Goal: Task Accomplishment & Management: Use online tool/utility

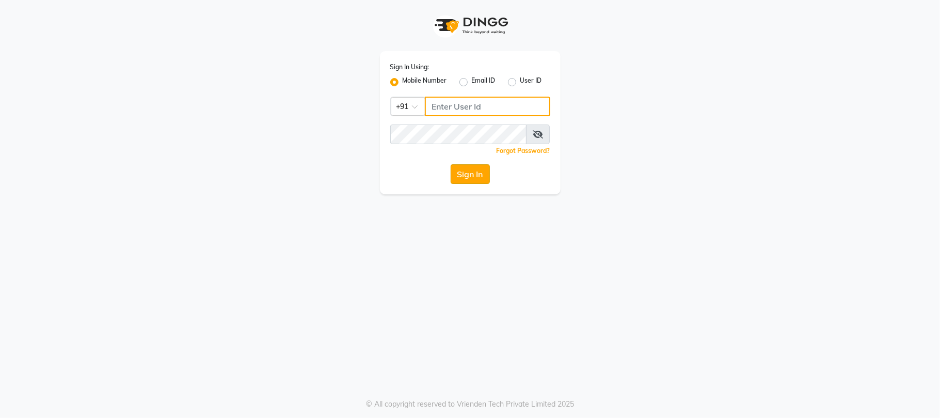
type input "9709702444"
click at [462, 168] on button "Sign In" at bounding box center [470, 174] width 39 height 20
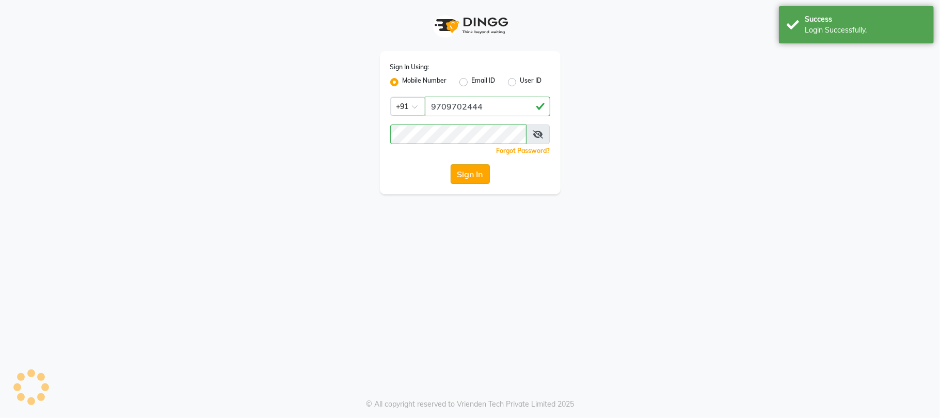
select select "3982"
select select "service"
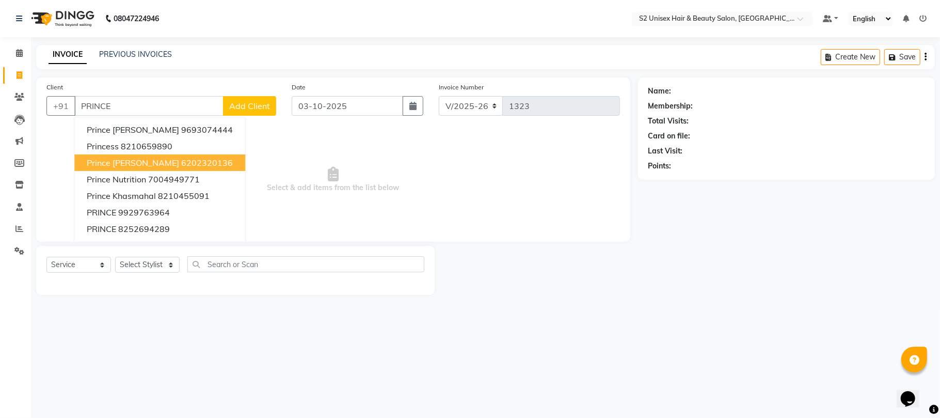
drag, startPoint x: 124, startPoint y: 165, endPoint x: 141, endPoint y: 234, distance: 71.2
click at [124, 165] on span "Prince [PERSON_NAME]" at bounding box center [133, 162] width 92 height 10
type input "6202320136"
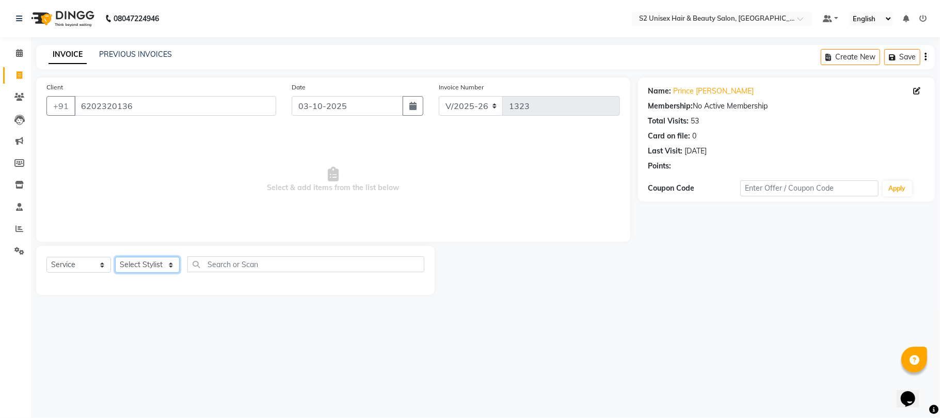
click at [133, 267] on select "Select Stylist [PERSON_NAME] Gulshan KHUSHI [PERSON_NAME] [PERSON_NAME] S2 salo…" at bounding box center [147, 265] width 65 height 16
select select "20295"
click at [115, 257] on select "Select Stylist [PERSON_NAME] Gulshan KHUSHI [PERSON_NAME] [PERSON_NAME] S2 salo…" at bounding box center [147, 265] width 65 height 16
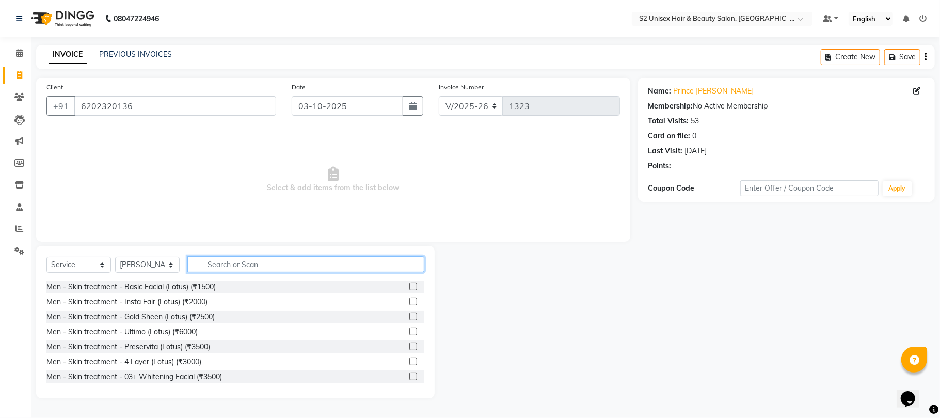
click at [257, 265] on input "text" at bounding box center [305, 264] width 237 height 16
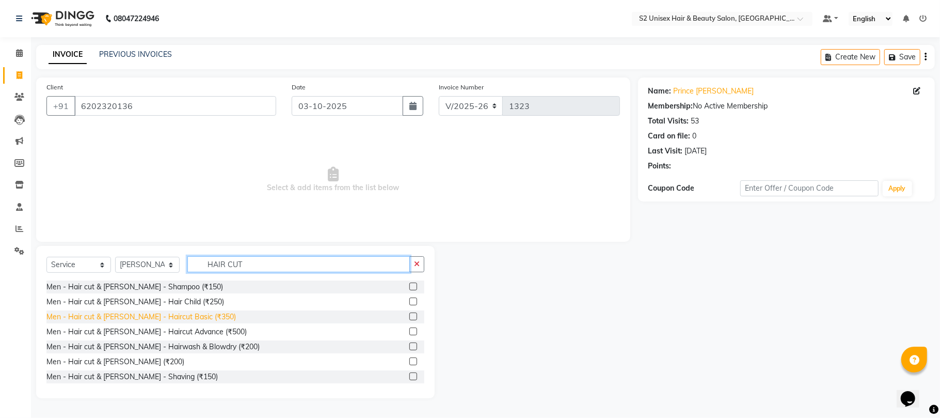
type input "HAIR CUT"
click at [172, 319] on div "Men - Hair cut & [PERSON_NAME] - Haircut Basic (₹350)" at bounding box center [140, 316] width 189 height 11
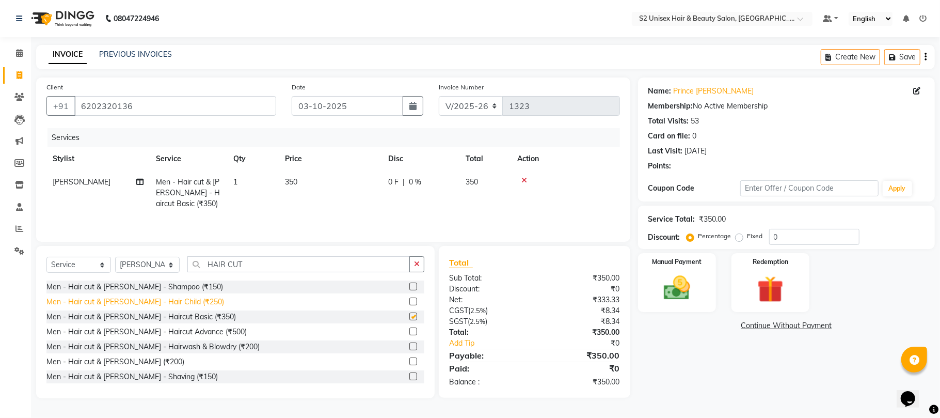
checkbox input "false"
click at [153, 374] on div "Men - Hair cut & [PERSON_NAME] - Shaving (₹150)" at bounding box center [131, 376] width 171 height 11
checkbox input "false"
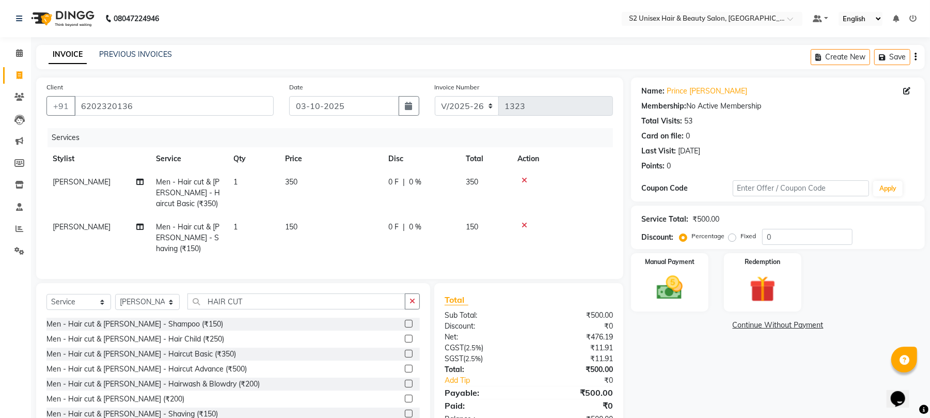
click at [740, 238] on label "Fixed" at bounding box center [747, 235] width 15 height 9
click at [735, 238] on input "Fixed" at bounding box center [733, 235] width 7 height 7
radio input "true"
click at [767, 238] on input "0" at bounding box center [807, 237] width 90 height 16
type input "100"
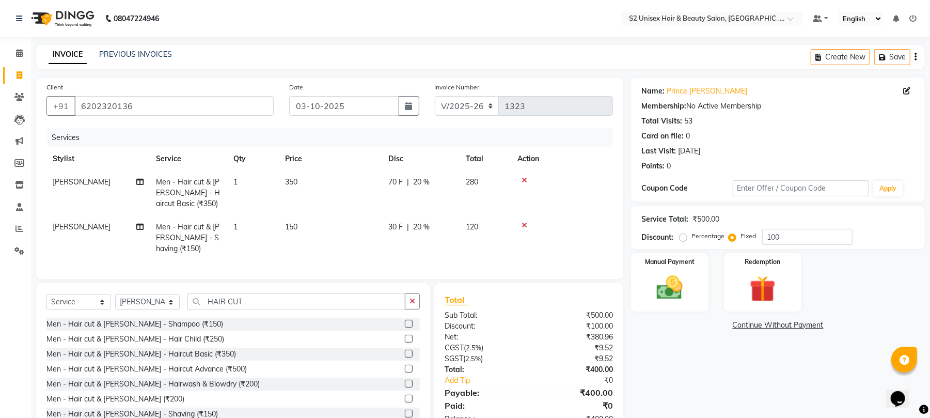
click at [663, 350] on div "Name: Prince Mishra Membership: No Active Membership Total Visits: 53 Card on f…" at bounding box center [781, 256] width 301 height 358
click at [649, 299] on img at bounding box center [669, 287] width 44 height 31
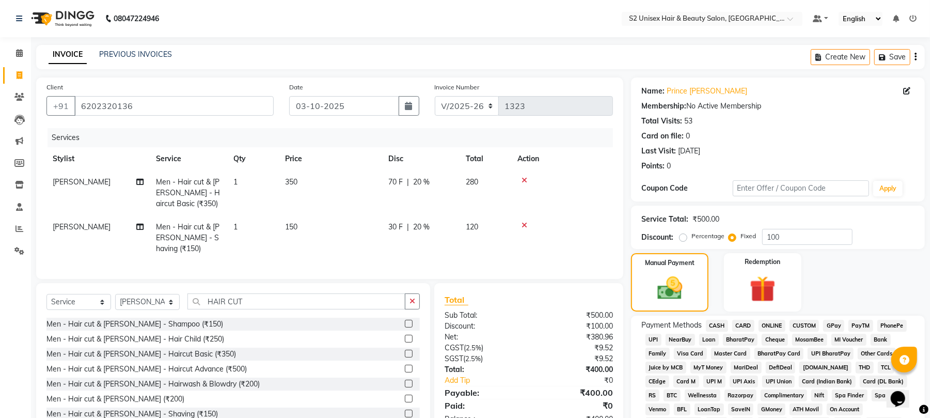
click at [724, 321] on span "CASH" at bounding box center [717, 326] width 22 height 12
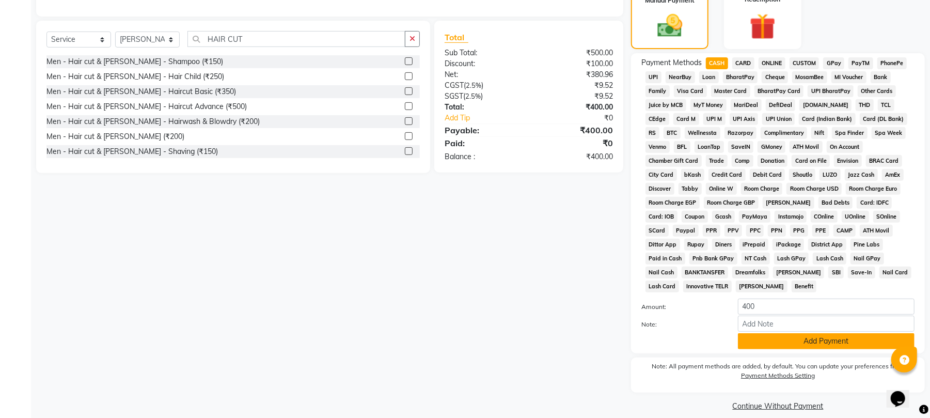
click at [747, 333] on button "Add Payment" at bounding box center [826, 341] width 177 height 16
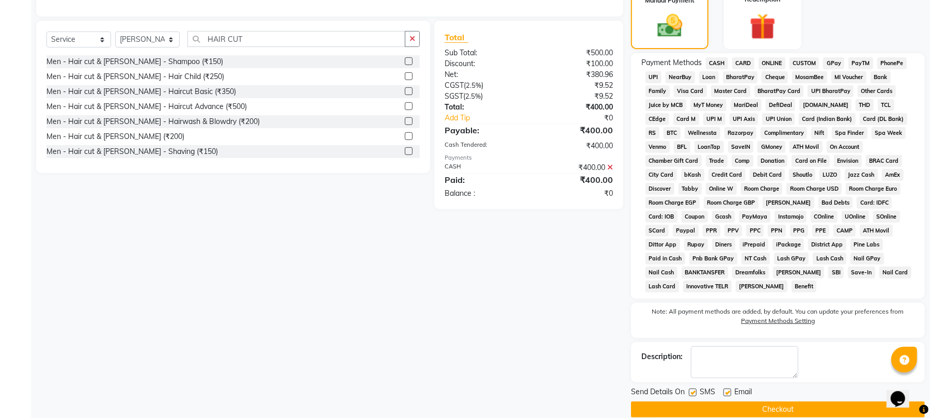
scroll to position [266, 0]
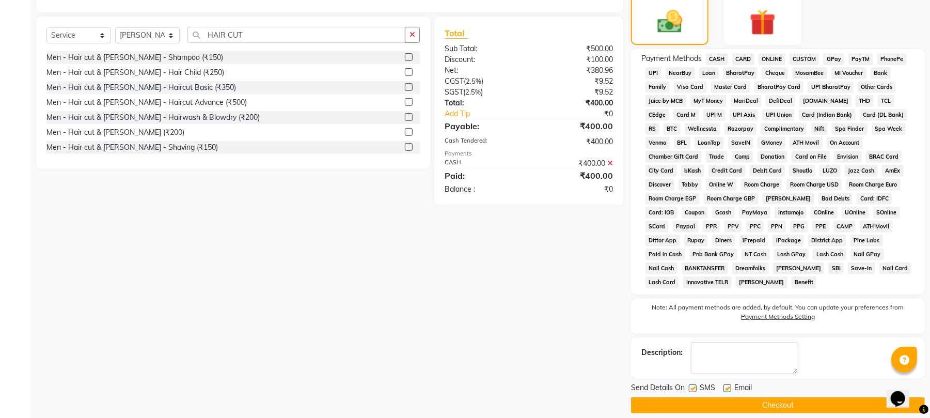
click at [690, 384] on label at bounding box center [693, 388] width 8 height 8
click at [690, 385] on input "checkbox" at bounding box center [692, 388] width 7 height 7
checkbox input "false"
drag, startPoint x: 676, startPoint y: 393, endPoint x: 398, endPoint y: 362, distance: 278.9
click at [675, 397] on button "Checkout" at bounding box center [778, 405] width 294 height 16
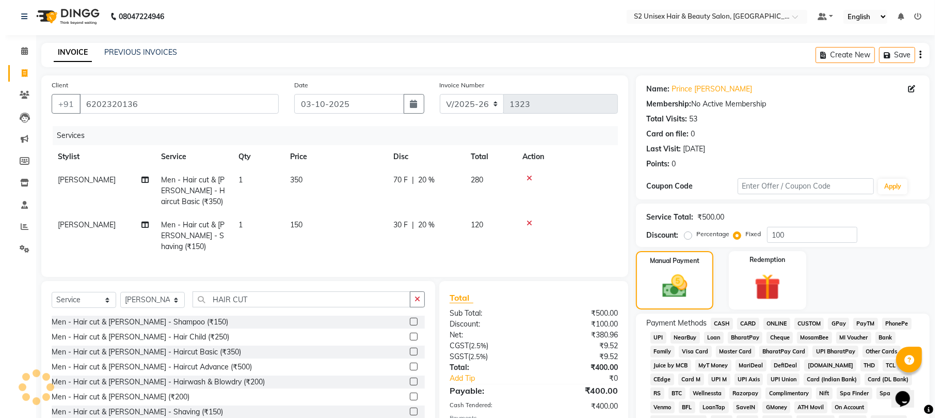
scroll to position [0, 0]
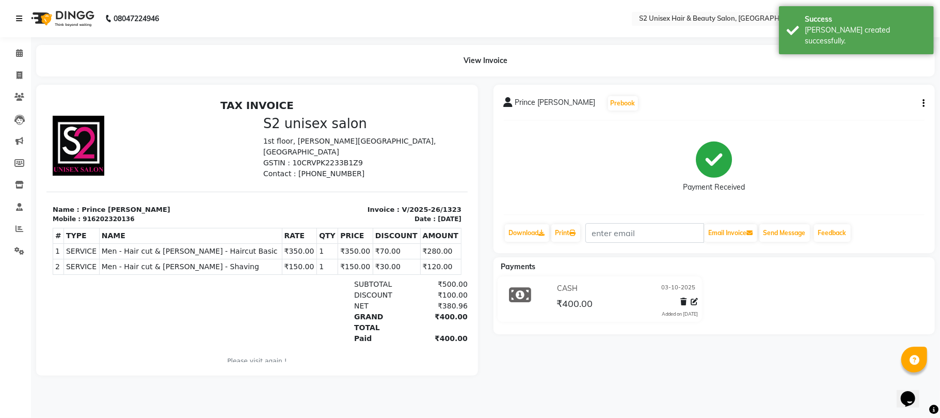
click at [21, 19] on icon at bounding box center [19, 18] width 6 height 7
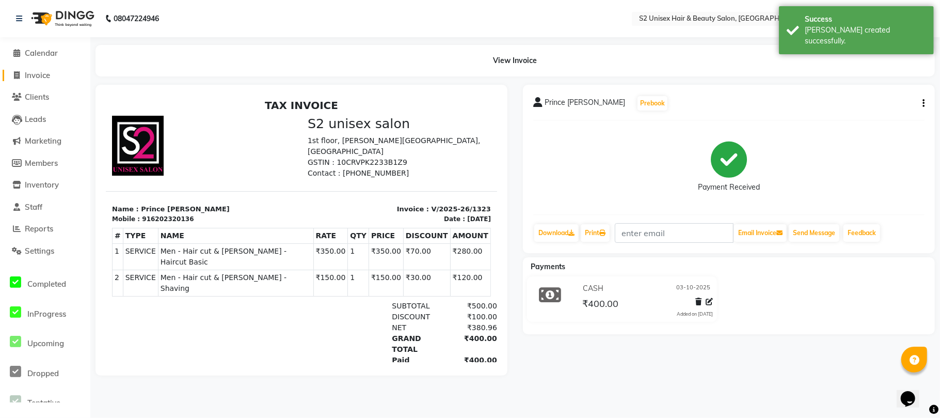
click at [26, 75] on span "Invoice" at bounding box center [37, 75] width 25 height 10
select select "service"
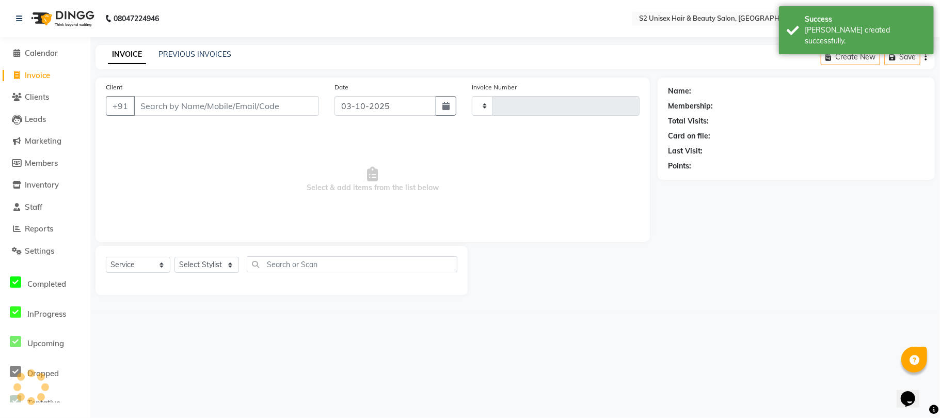
type input "1324"
select select "3982"
click at [34, 55] on span "Calendar" at bounding box center [41, 53] width 33 height 10
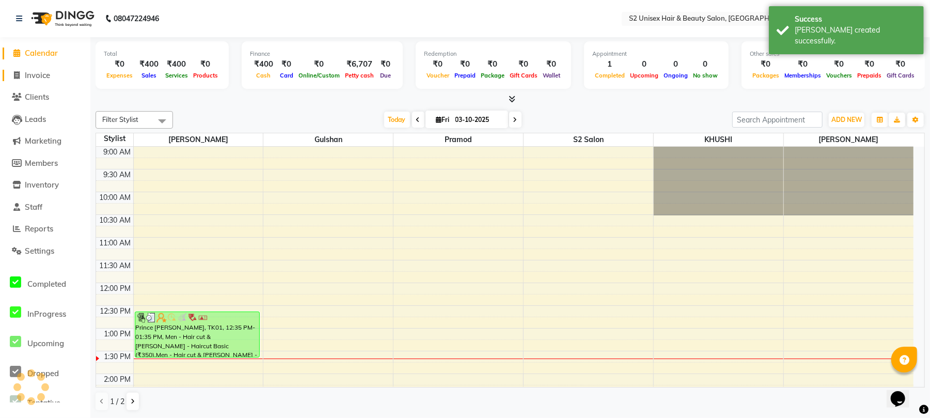
click at [38, 70] on span "Invoice" at bounding box center [37, 75] width 25 height 10
select select "service"
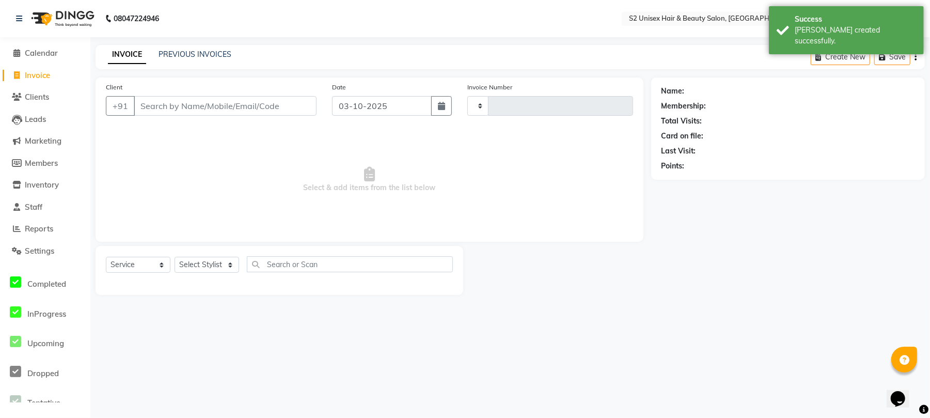
type input "1324"
select select "3982"
